Goal: Information Seeking & Learning: Learn about a topic

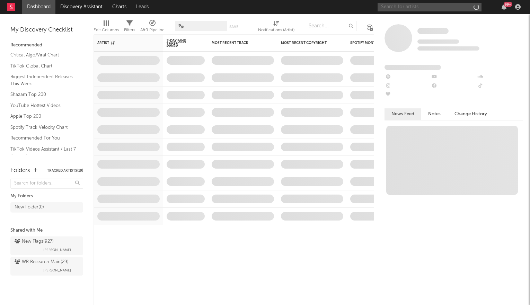
click at [440, 11] on input "text" at bounding box center [430, 7] width 104 height 9
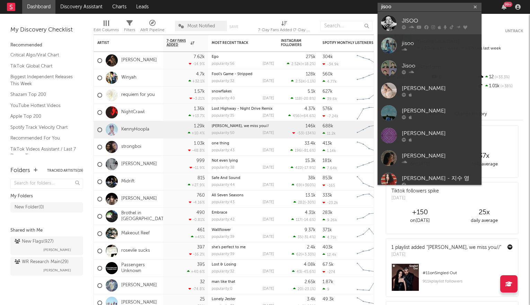
type input "jisoo"
click at [439, 24] on div "JISOO" at bounding box center [440, 21] width 76 height 8
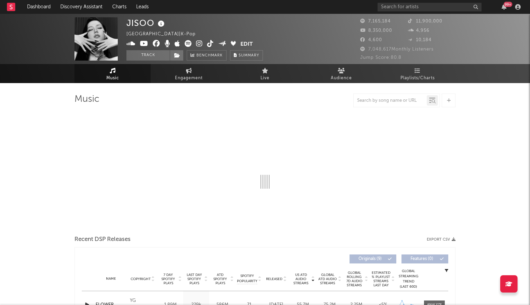
select select "6m"
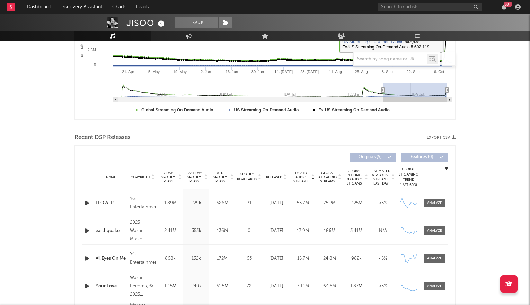
scroll to position [176, 0]
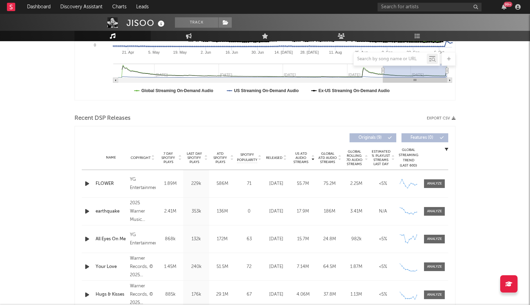
click at [286, 158] on icon at bounding box center [284, 159] width 3 height 3
click at [434, 184] on div at bounding box center [434, 183] width 15 height 5
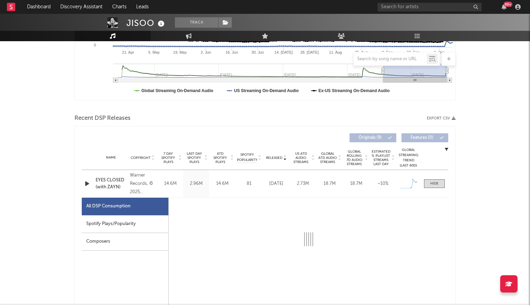
select select "1w"
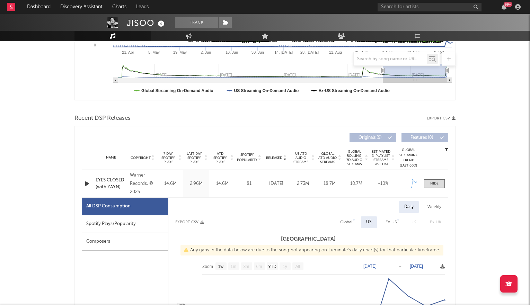
scroll to position [236, 0]
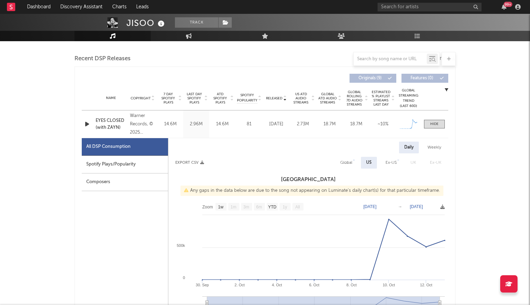
click at [342, 161] on div "Global" at bounding box center [346, 163] width 12 height 8
select select "1w"
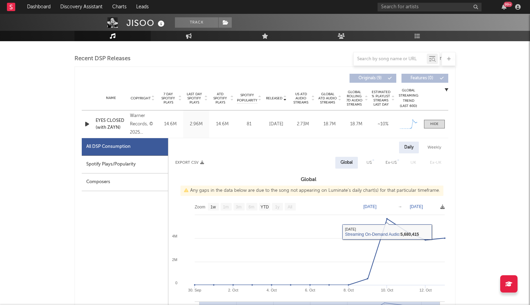
click at [367, 159] on div "US" at bounding box center [369, 163] width 5 height 8
select select "1w"
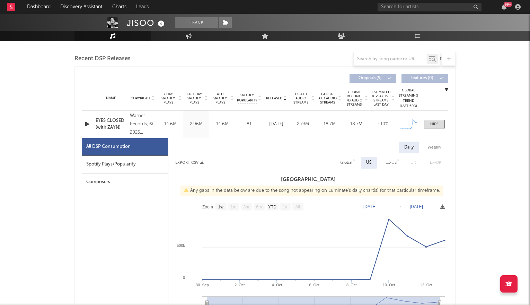
click at [342, 163] on div "Global" at bounding box center [346, 163] width 12 height 8
select select "1w"
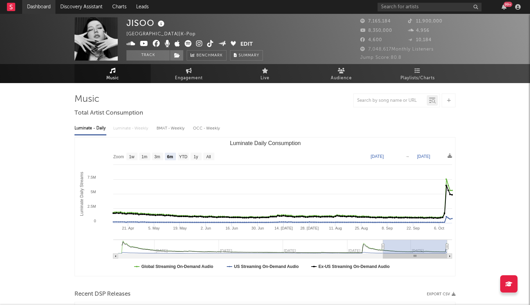
click at [40, 7] on link "Dashboard" at bounding box center [38, 7] width 33 height 14
